Goal: Share content

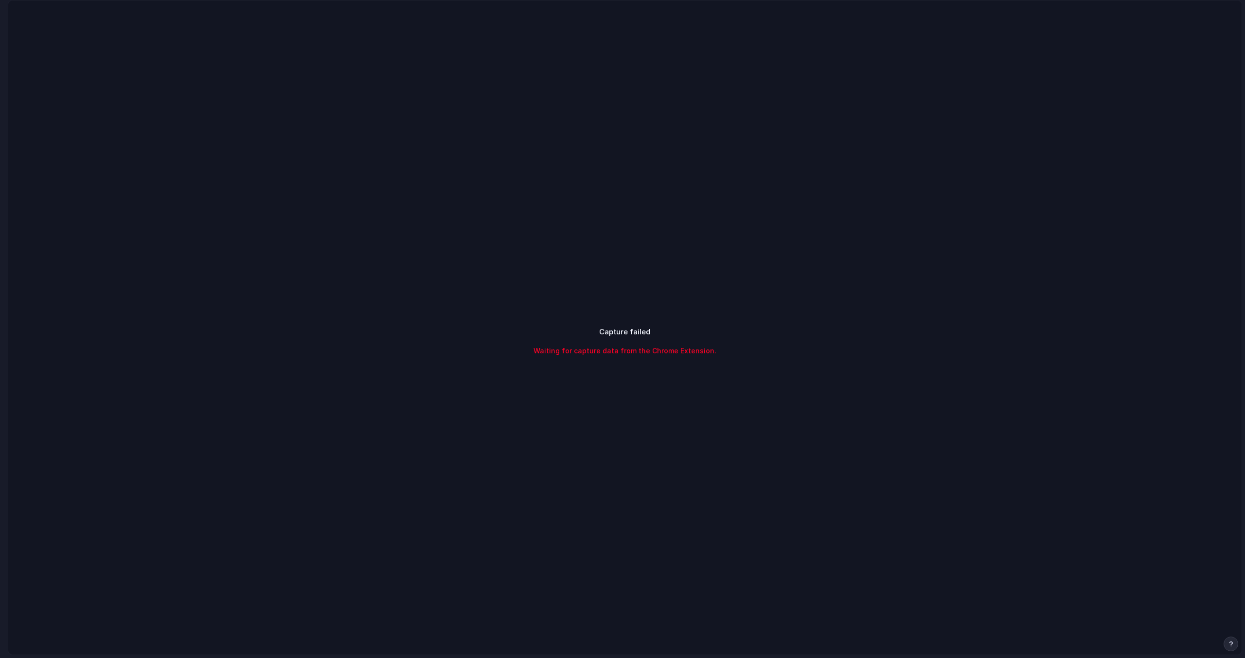
click at [25, 0] on main "Capture failed Waiting for capture data from the Chrome Extension." at bounding box center [625, 327] width 1234 height 655
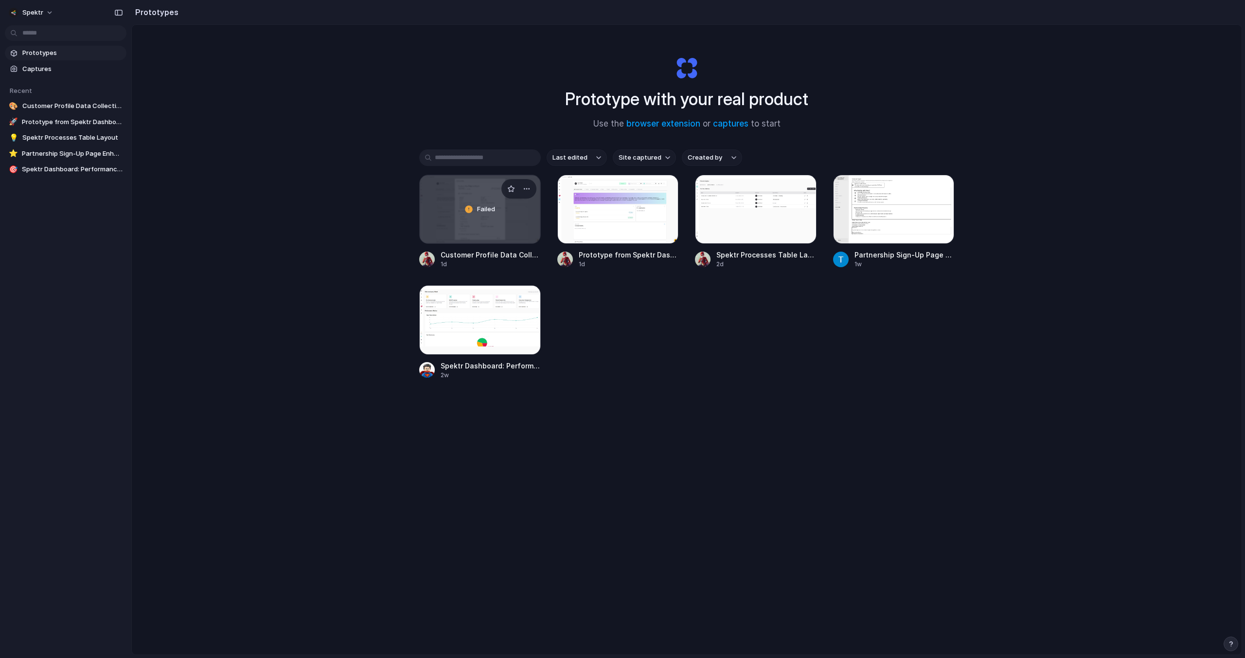
click at [509, 216] on div "Failed" at bounding box center [480, 209] width 121 height 68
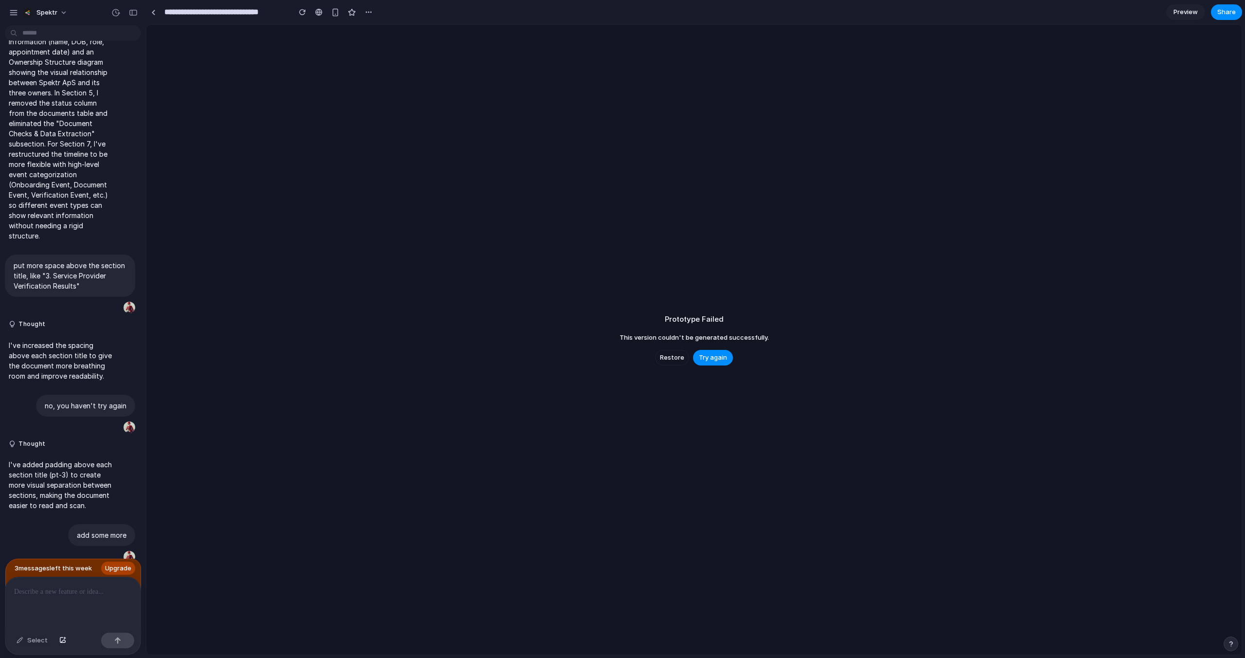
scroll to position [1196, 0]
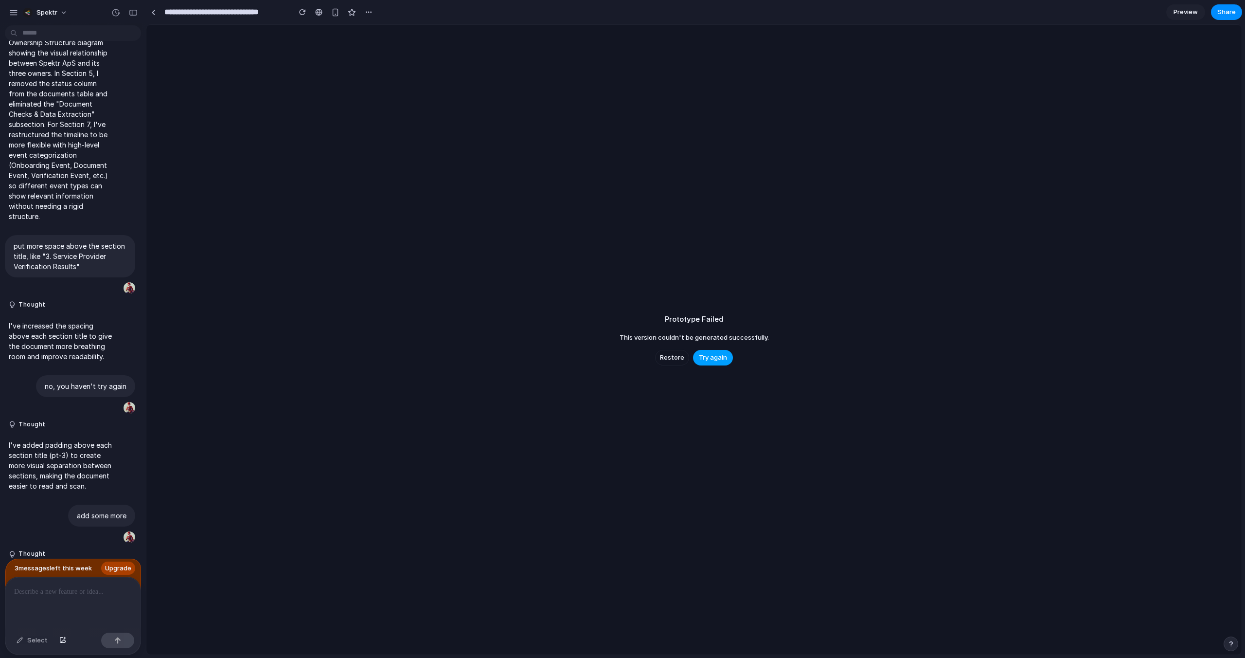
click at [711, 355] on span "Try again" at bounding box center [713, 358] width 28 height 10
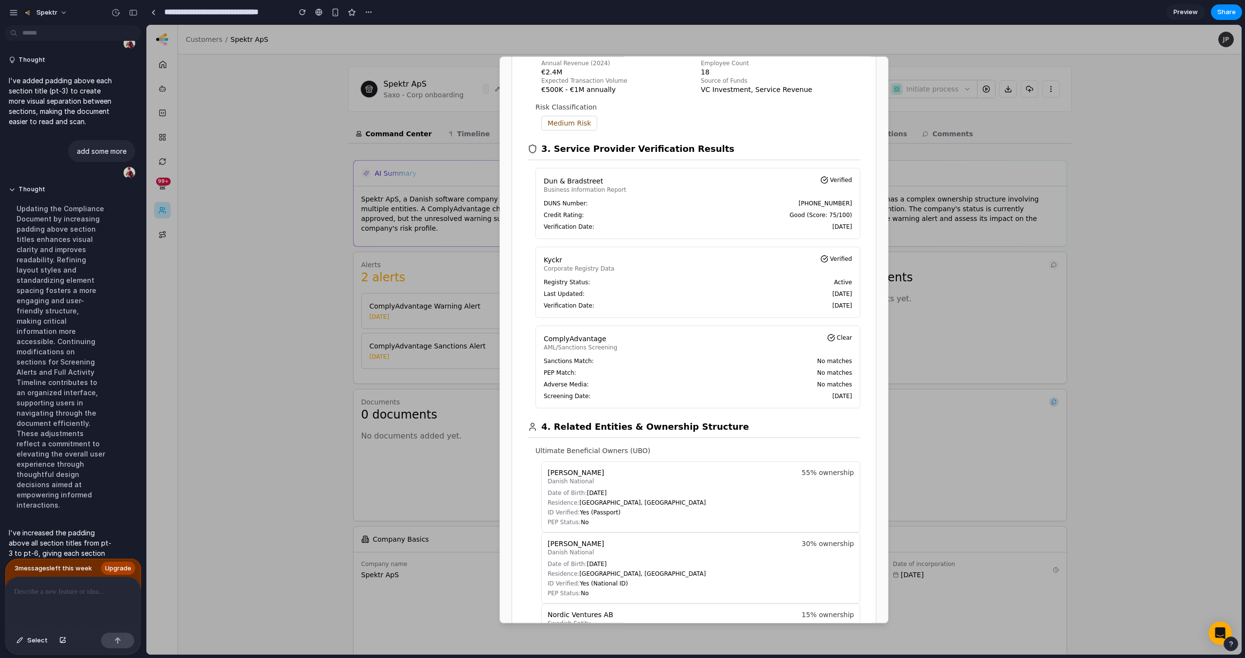
scroll to position [377, 0]
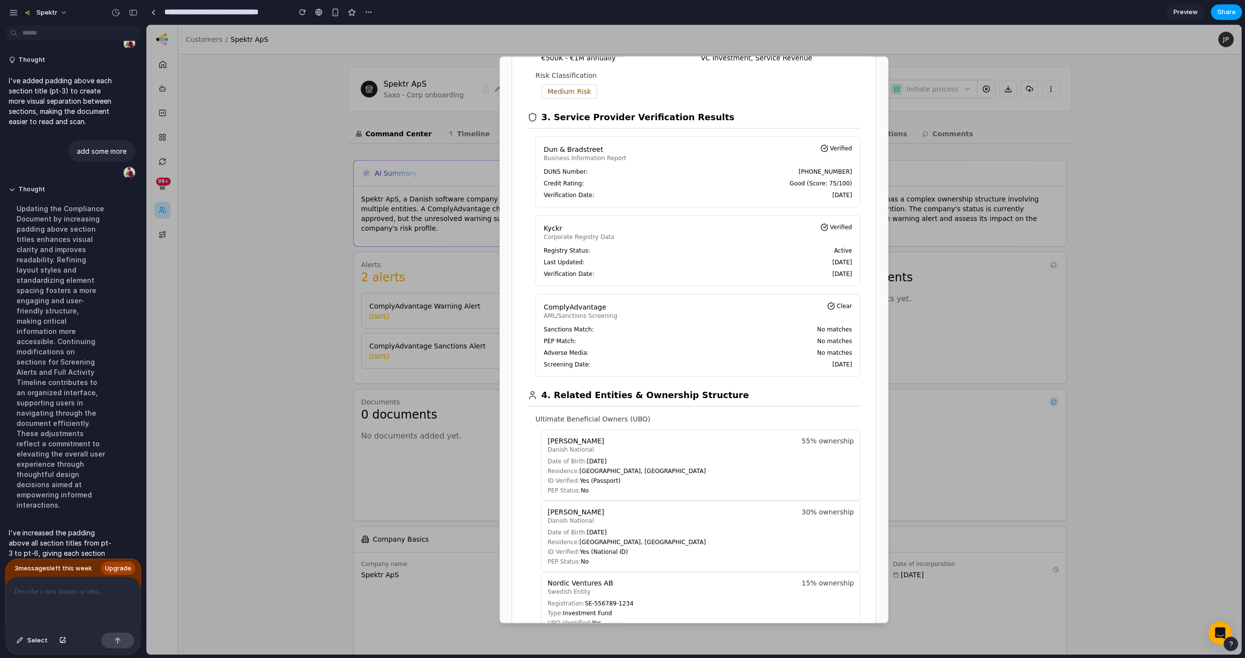
click at [1226, 13] on span "Share" at bounding box center [1226, 12] width 18 height 10
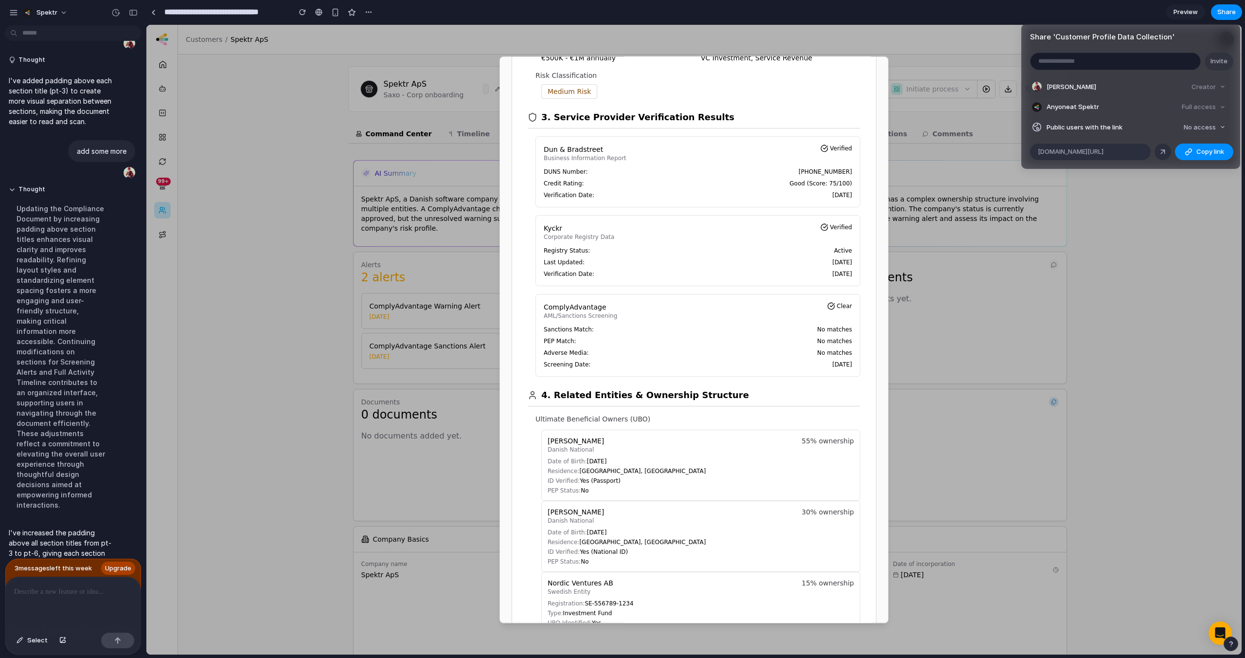
click at [1082, 64] on input "email" at bounding box center [1116, 61] width 170 height 17
type input "*"
paste input "**********"
type input "**********"
click at [1222, 60] on span "Invite" at bounding box center [1219, 61] width 17 height 10
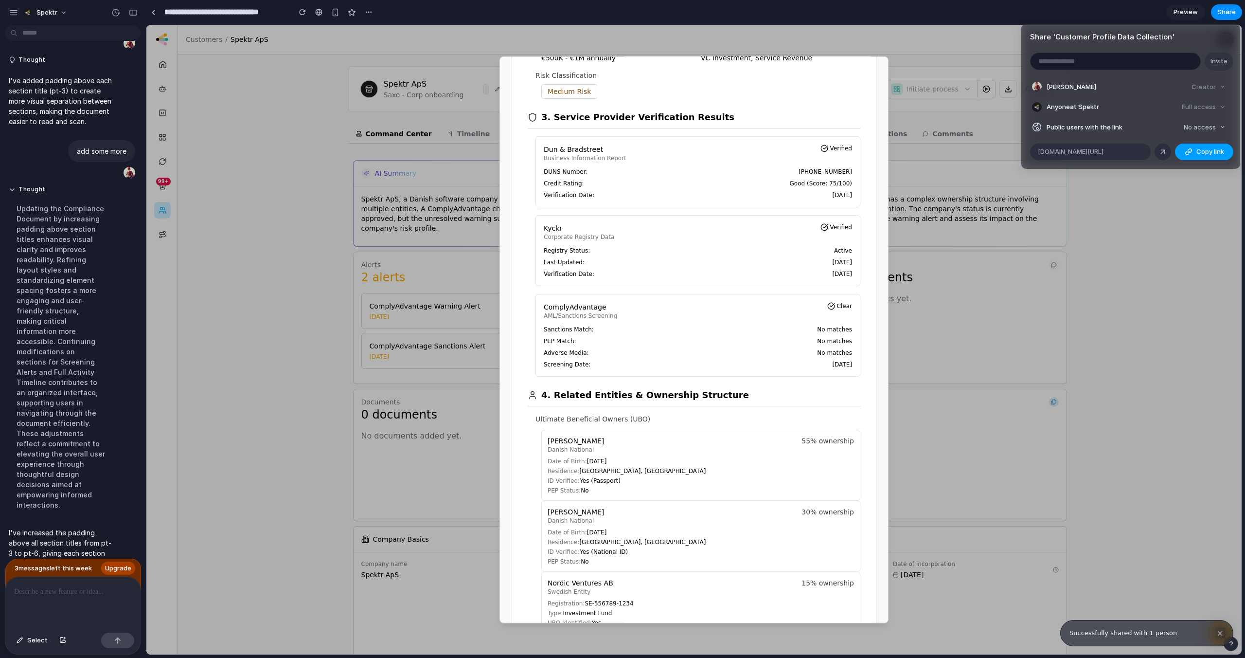
click at [1198, 150] on span "Copy link" at bounding box center [1210, 152] width 28 height 10
